Goal: Task Accomplishment & Management: Complete application form

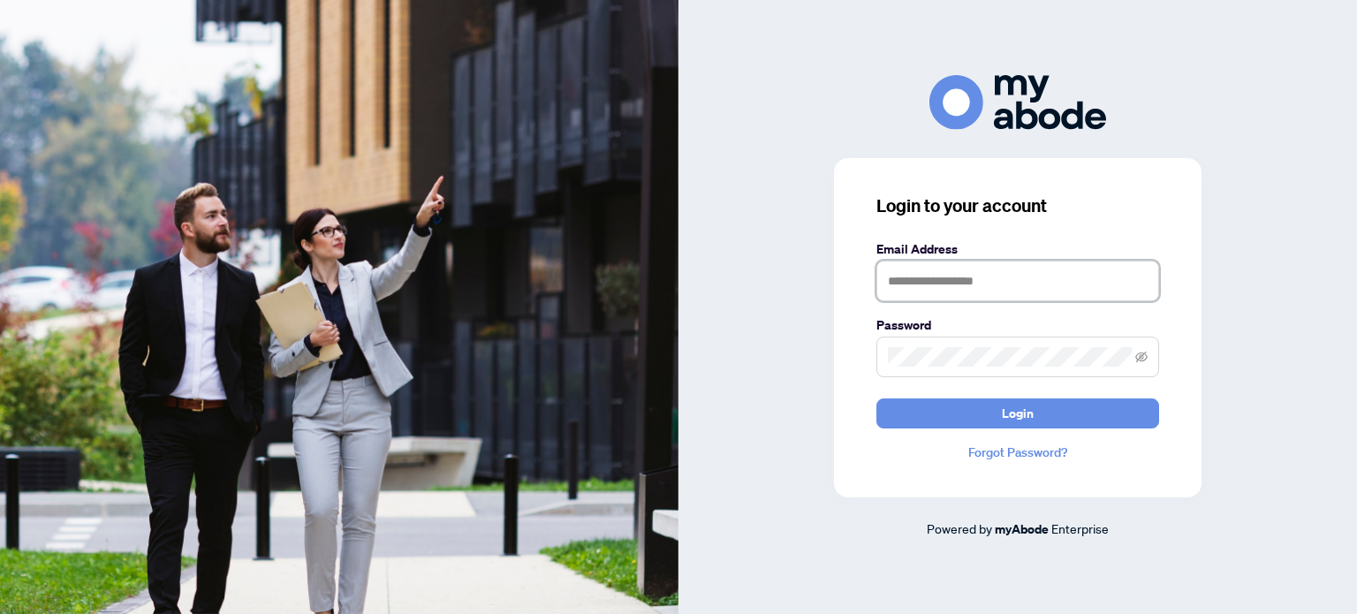
type input "**********"
click at [1148, 356] on span at bounding box center [1017, 357] width 283 height 41
click at [1142, 356] on icon "eye-invisible" at bounding box center [1142, 356] width 12 height 11
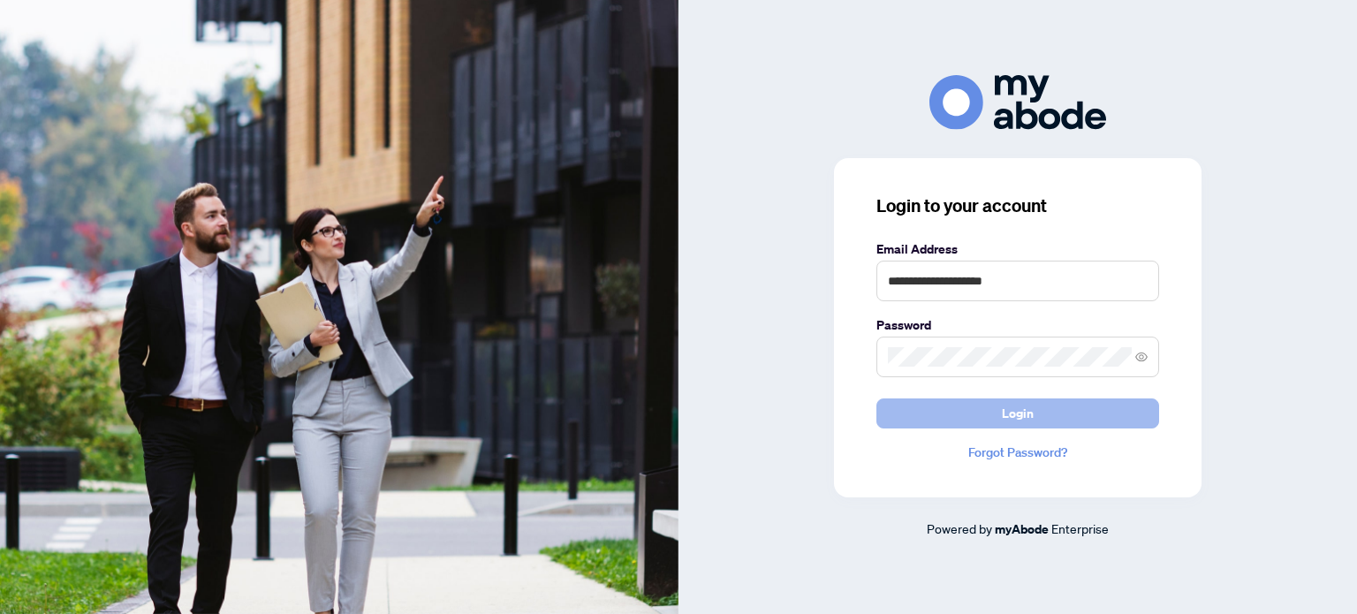
click at [1084, 413] on button "Login" at bounding box center [1017, 413] width 283 height 30
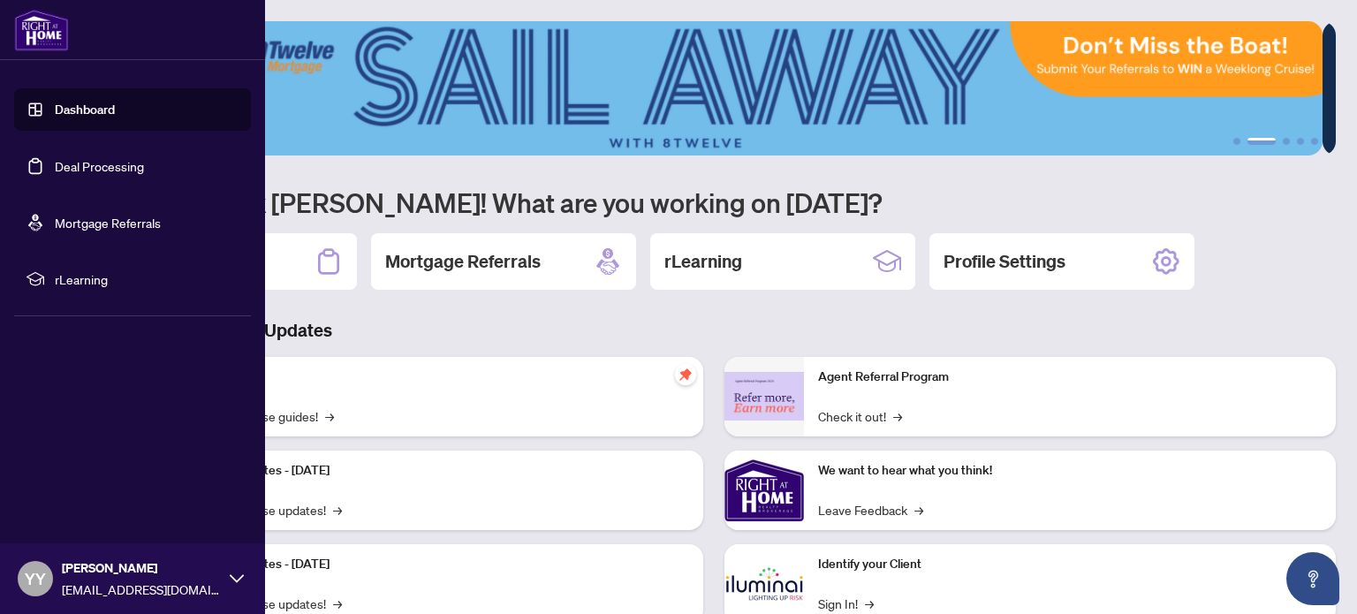
click at [101, 115] on link "Dashboard" at bounding box center [85, 110] width 60 height 16
click at [125, 168] on link "Deal Processing" at bounding box center [99, 166] width 89 height 16
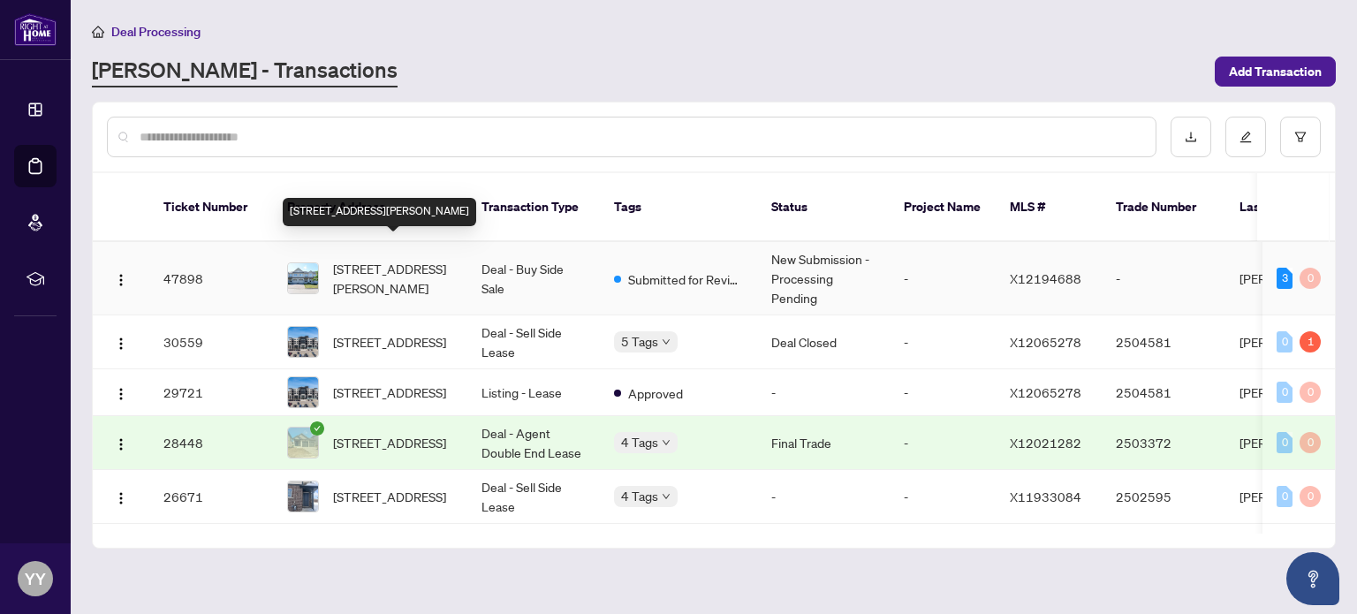
click at [382, 259] on span "[STREET_ADDRESS][PERSON_NAME]" at bounding box center [393, 278] width 120 height 39
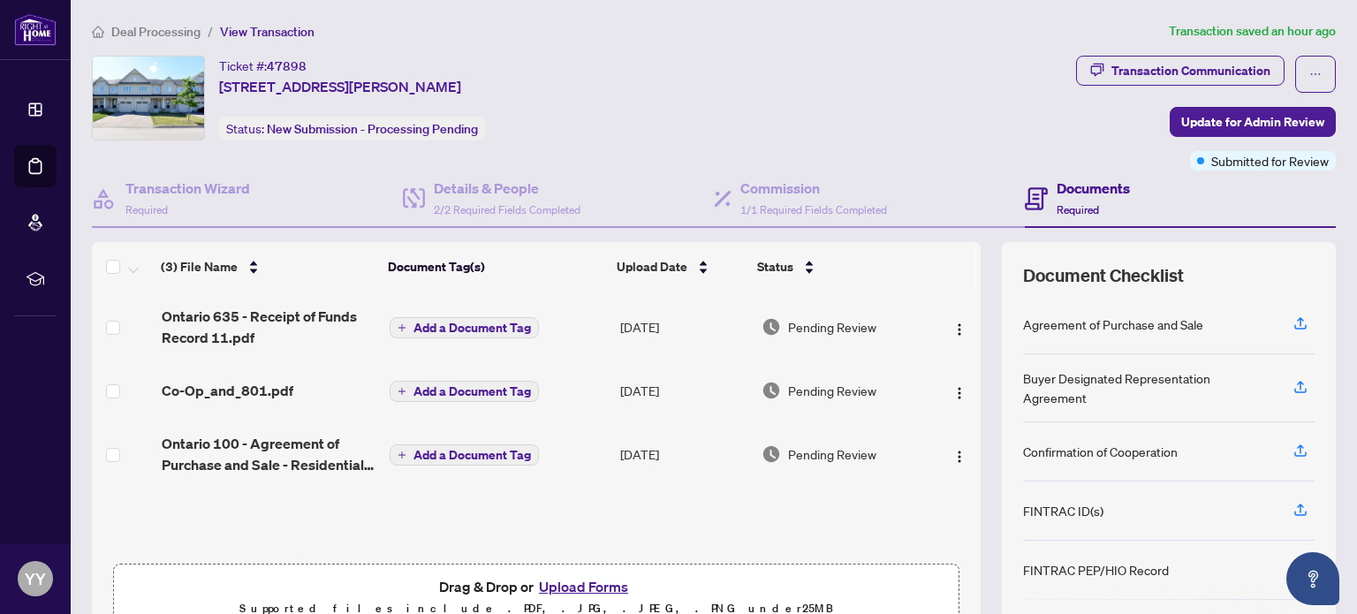
click at [594, 582] on button "Upload Forms" at bounding box center [584, 586] width 100 height 23
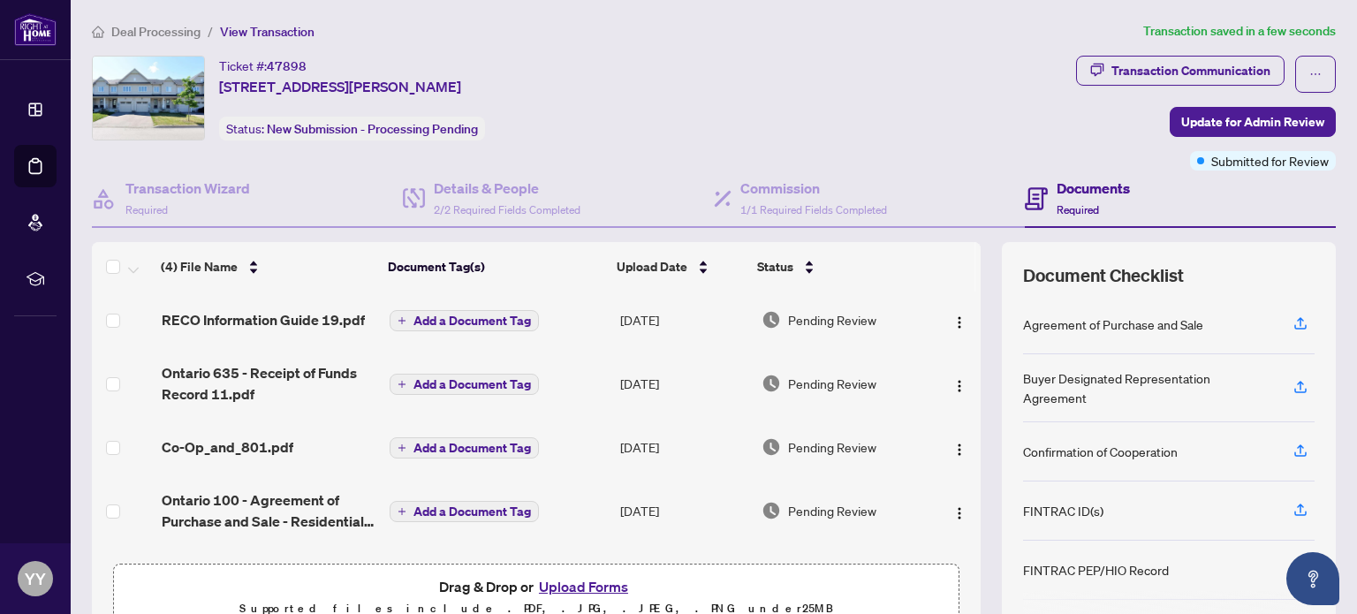
click at [584, 580] on button "Upload Forms" at bounding box center [584, 586] width 100 height 23
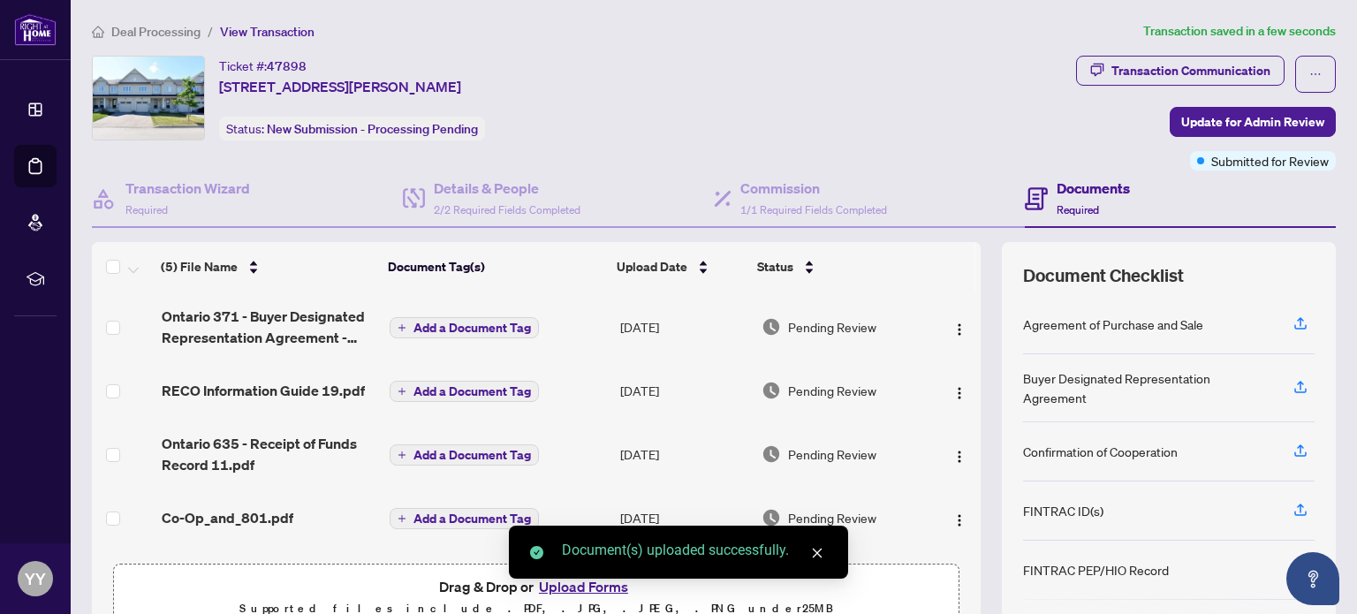
click at [966, 548] on div "Ontario 371 - Buyer Designated Representation Agreement - Authority for Purchas…" at bounding box center [536, 423] width 889 height 263
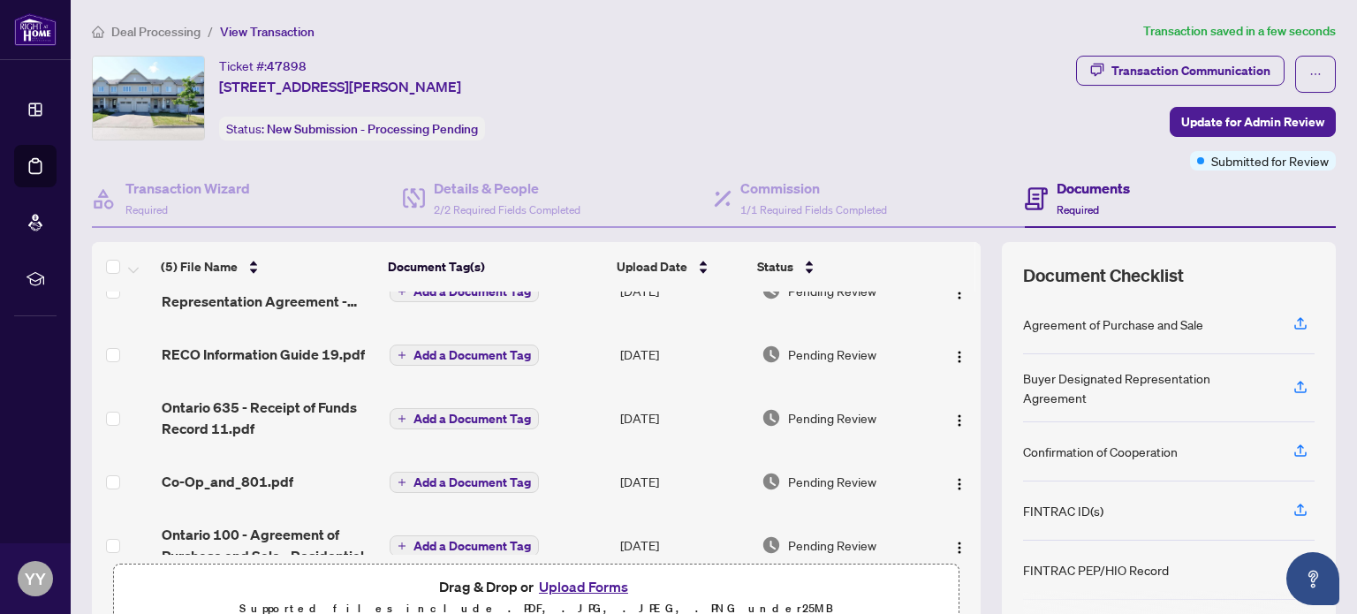
scroll to position [67, 0]
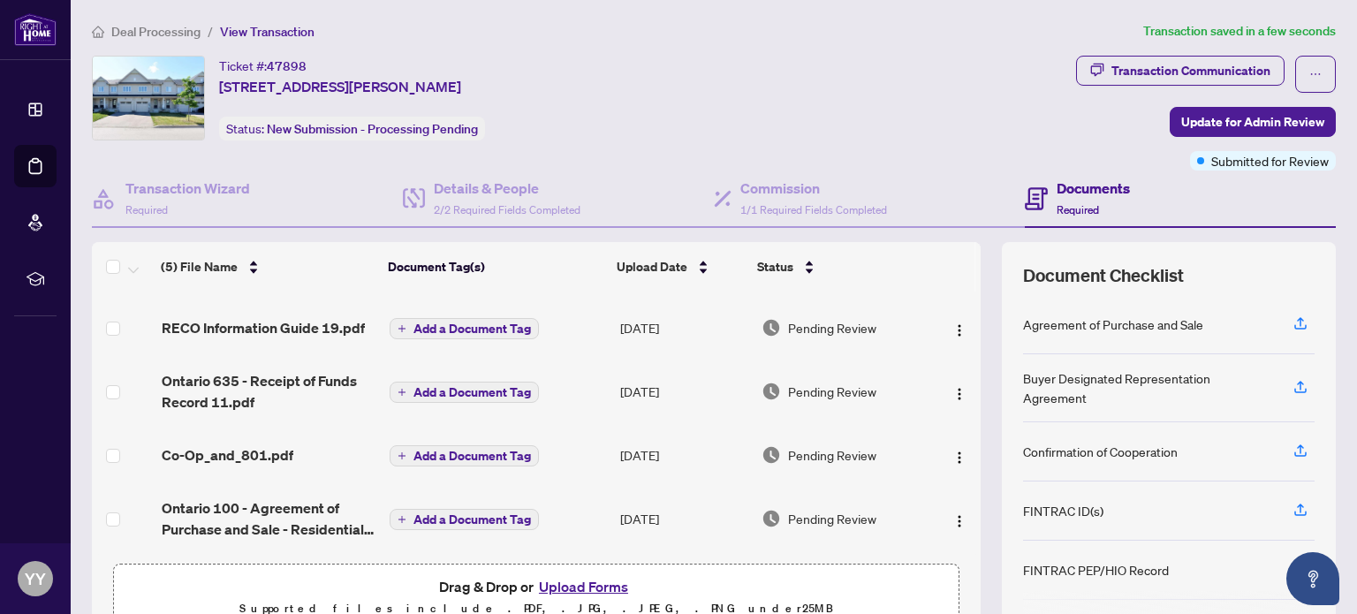
click at [968, 570] on div "(5) File Name Document Tag(s) Upload Date Status Ontario 371 - Buyer Designated…" at bounding box center [714, 441] width 1244 height 398
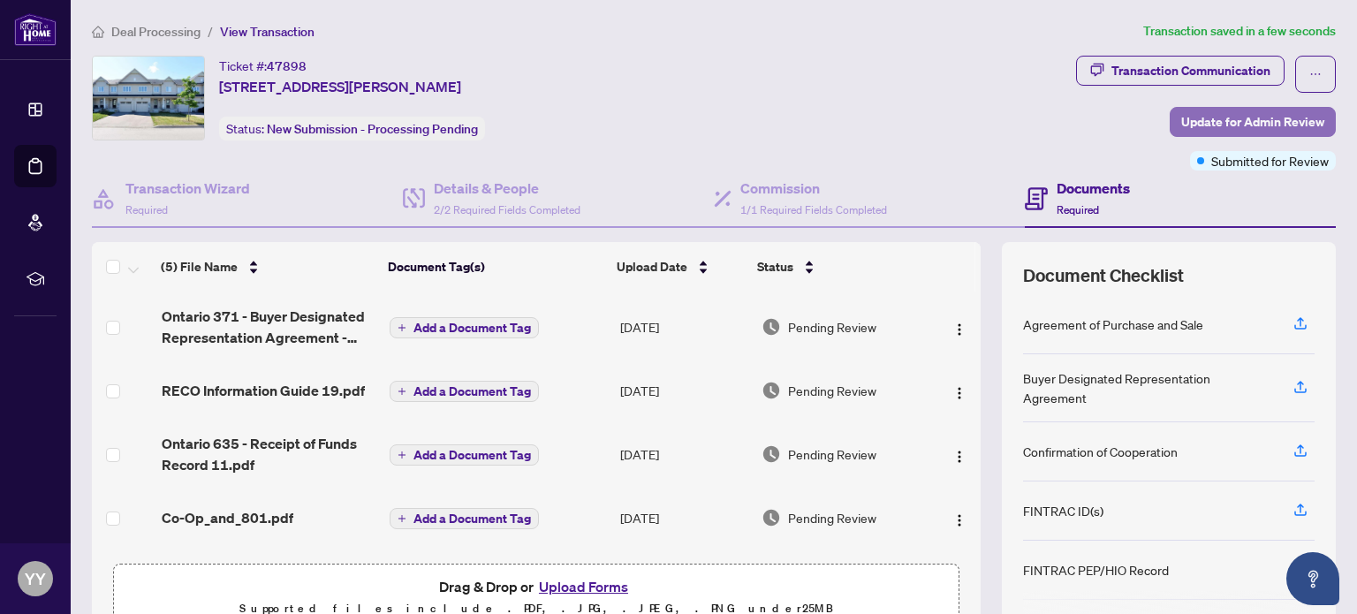
click at [1239, 123] on span "Update for Admin Review" at bounding box center [1252, 122] width 143 height 28
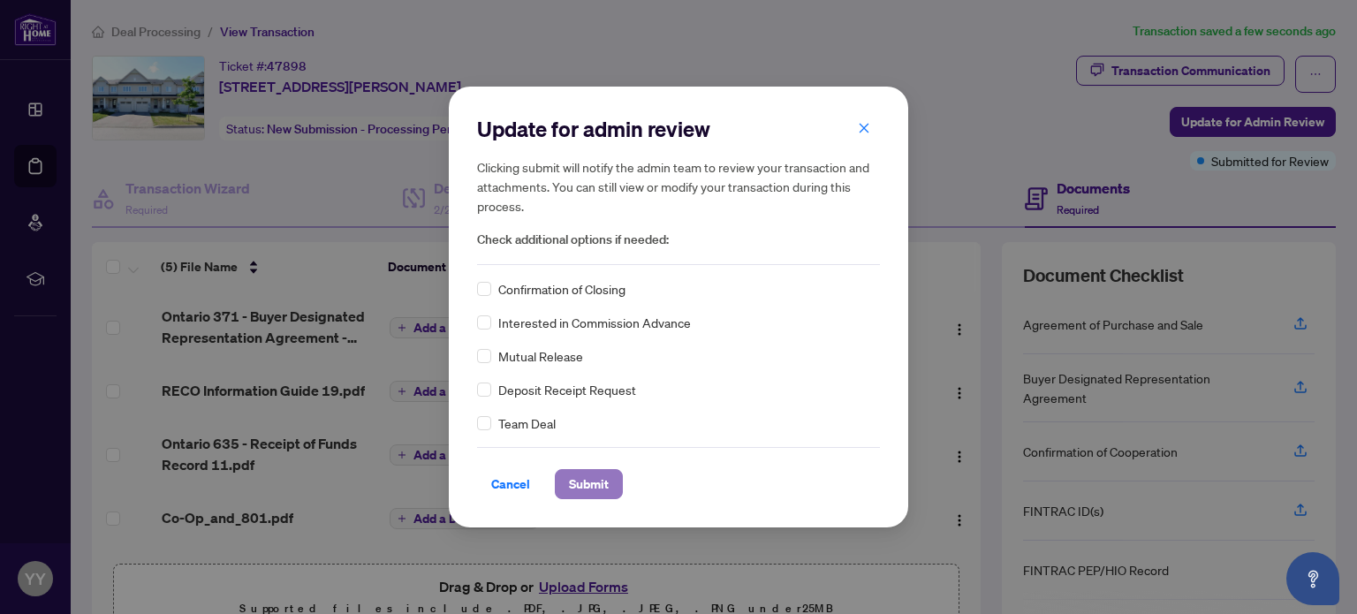
click at [587, 480] on span "Submit" at bounding box center [589, 484] width 40 height 28
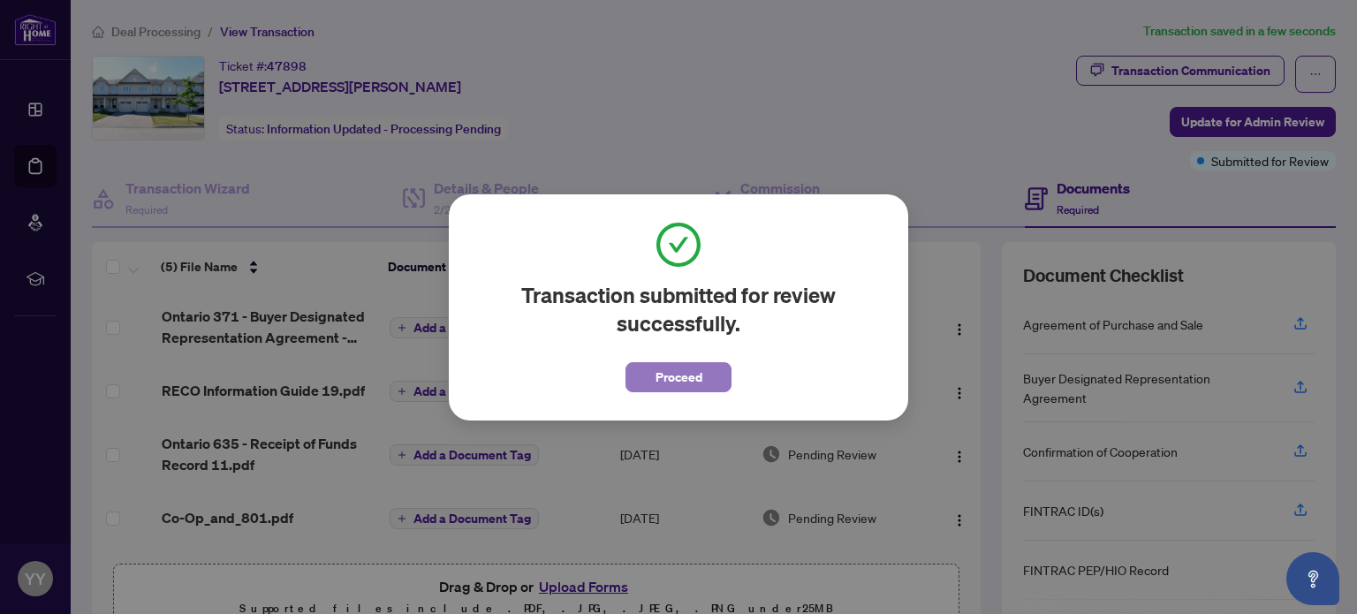
click at [703, 372] on button "Proceed" at bounding box center [678, 377] width 106 height 30
